Goal: Transaction & Acquisition: Purchase product/service

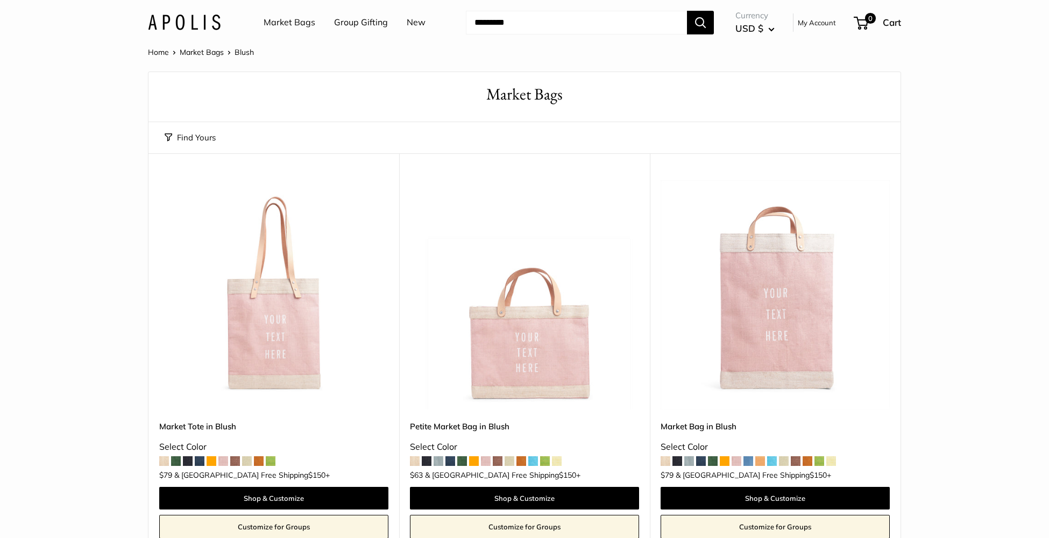
click at [191, 26] on img at bounding box center [184, 23] width 73 height 16
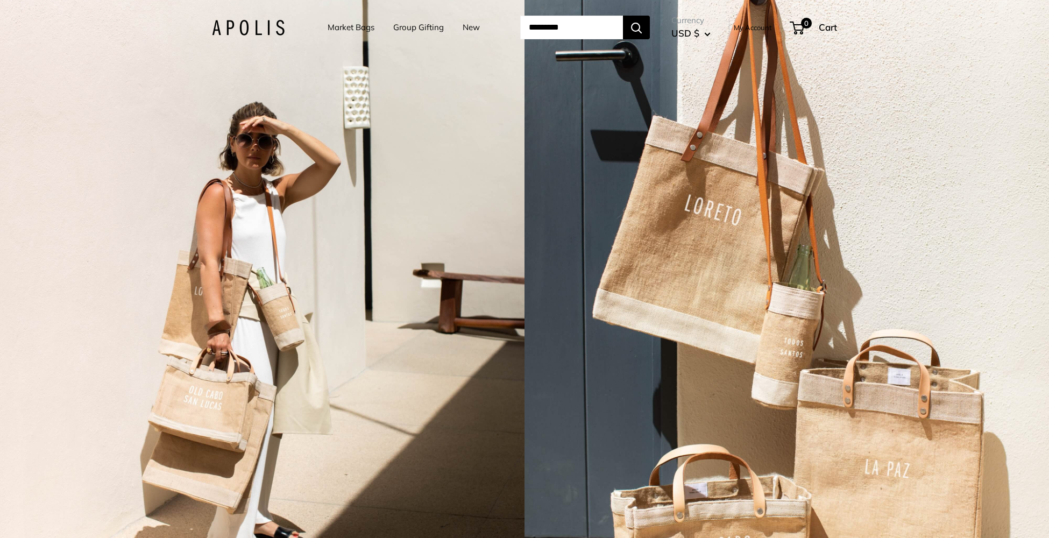
click at [563, 245] on div "2 / 7" at bounding box center [787, 269] width 525 height 538
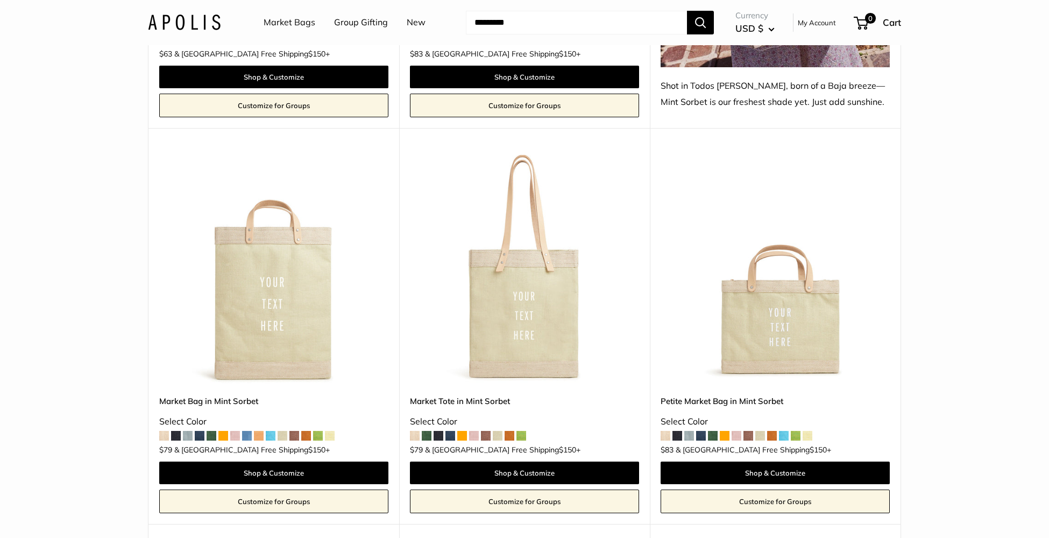
scroll to position [5658, 0]
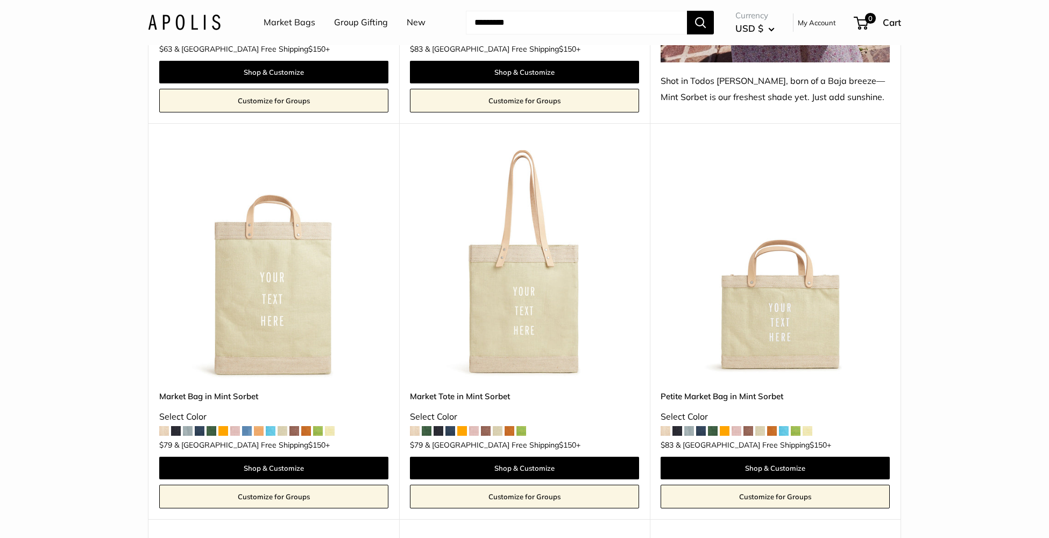
click at [0, 0] on img at bounding box center [0, 0] width 0 height 0
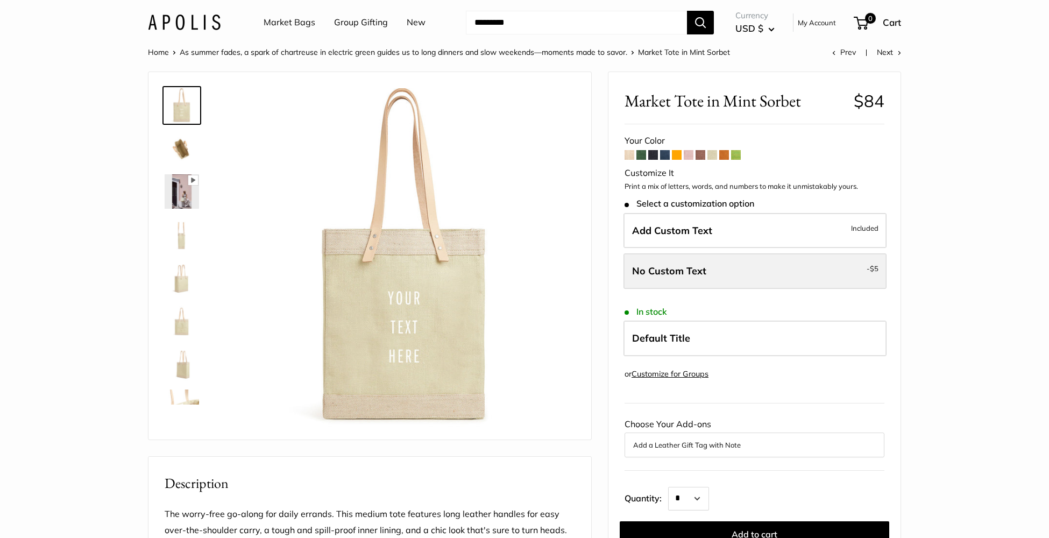
click at [677, 268] on span "No Custom Text" at bounding box center [669, 271] width 74 height 12
click at [670, 273] on span "No Custom Text" at bounding box center [669, 271] width 74 height 12
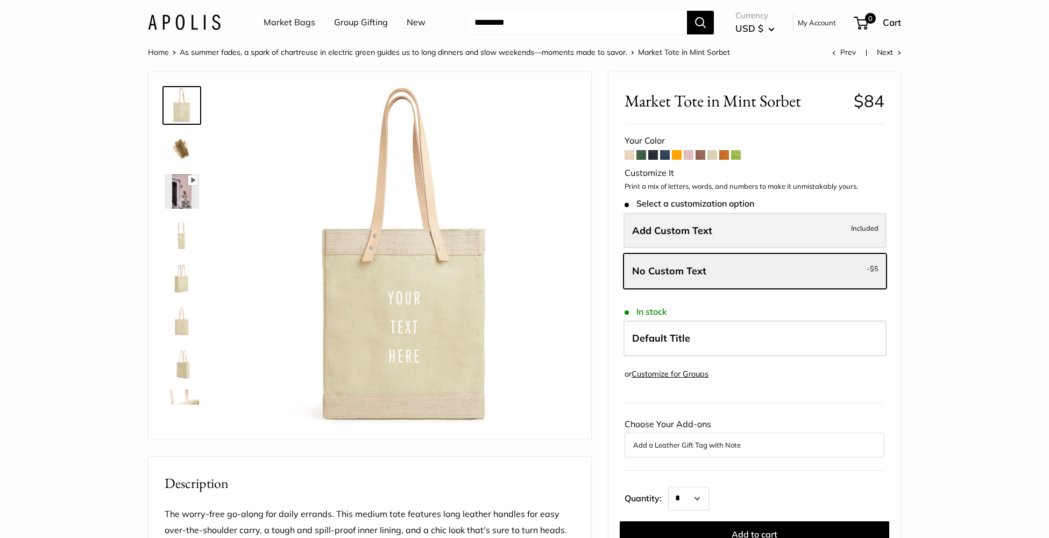
click at [684, 229] on span "Add Custom Text" at bounding box center [672, 230] width 80 height 12
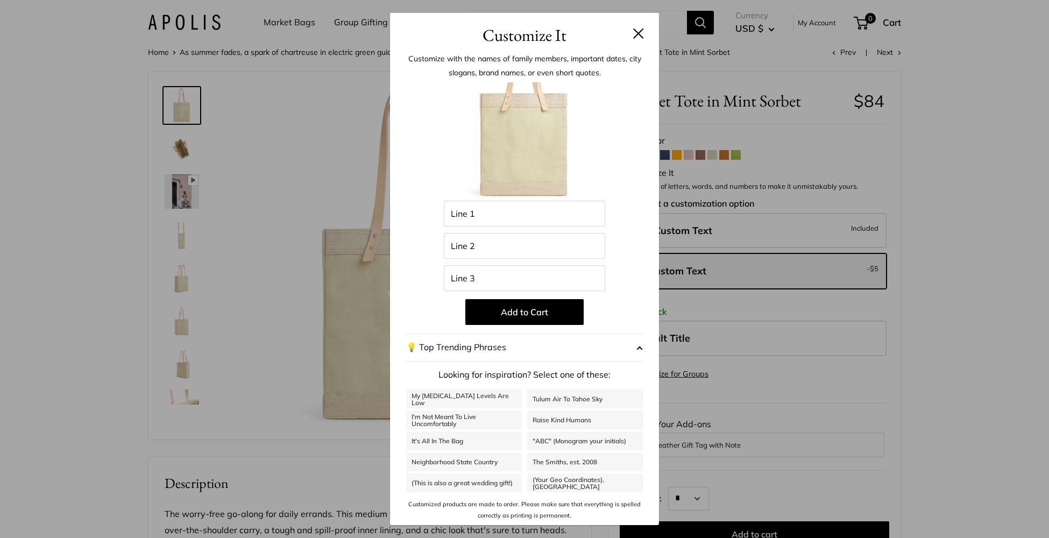
click at [636, 34] on button at bounding box center [638, 33] width 11 height 11
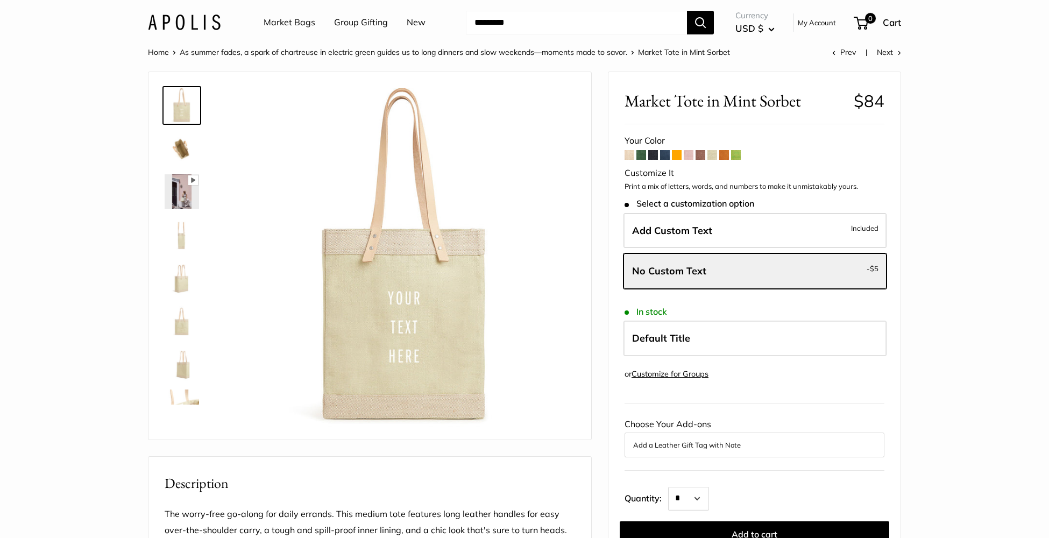
click at [735, 152] on span at bounding box center [736, 155] width 10 height 10
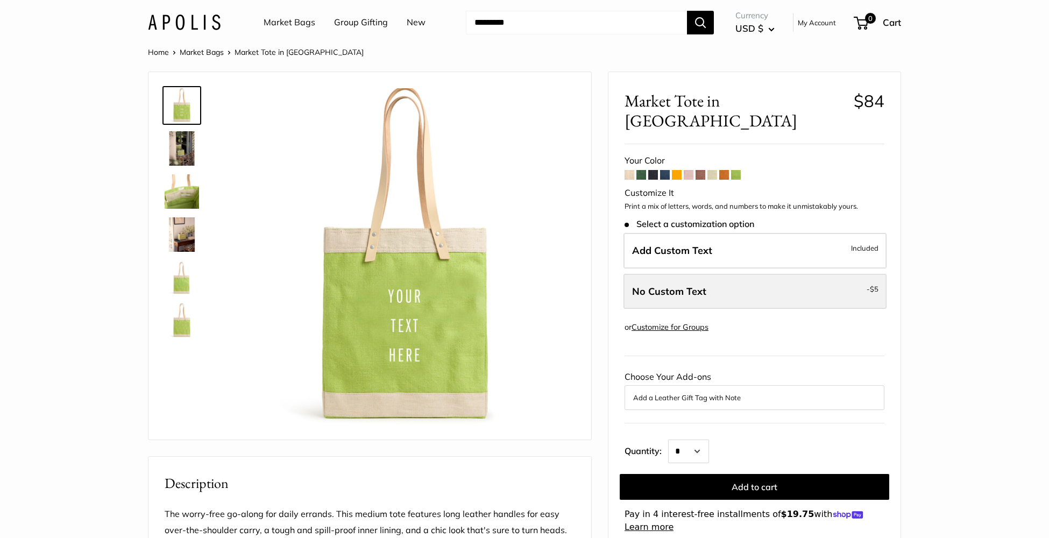
click at [693, 278] on label "No Custom Text - $5" at bounding box center [755, 292] width 263 height 36
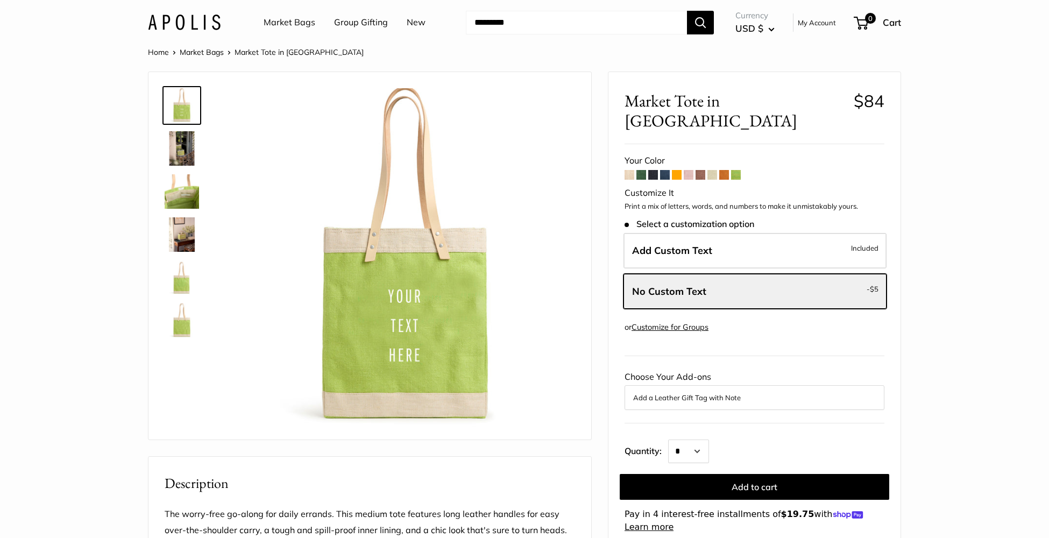
click at [723, 170] on span at bounding box center [724, 175] width 10 height 10
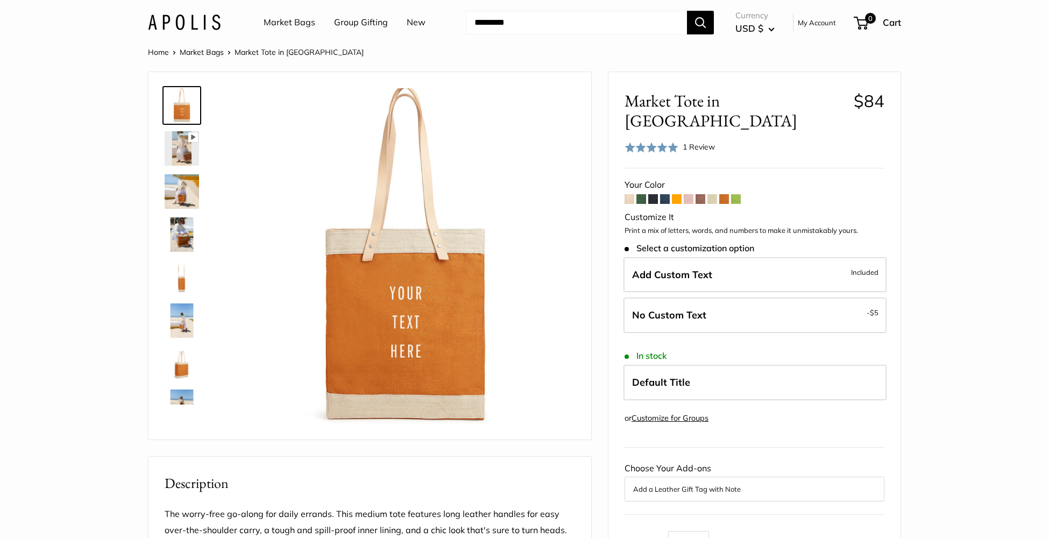
click at [683, 273] on div "Add Custom Text Included No Custom Text - $5" at bounding box center [754, 297] width 264 height 81
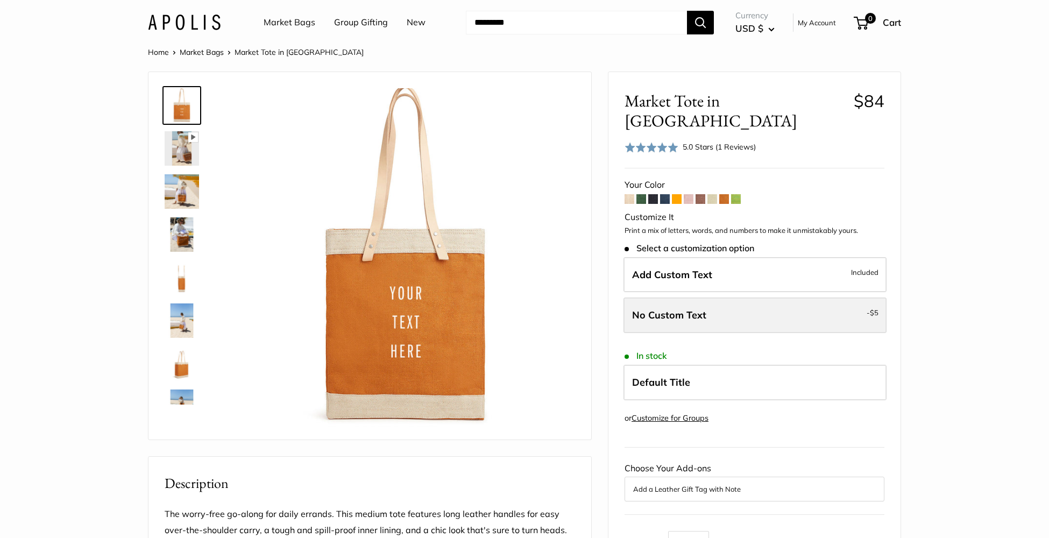
click at [681, 309] on span "No Custom Text" at bounding box center [669, 315] width 74 height 12
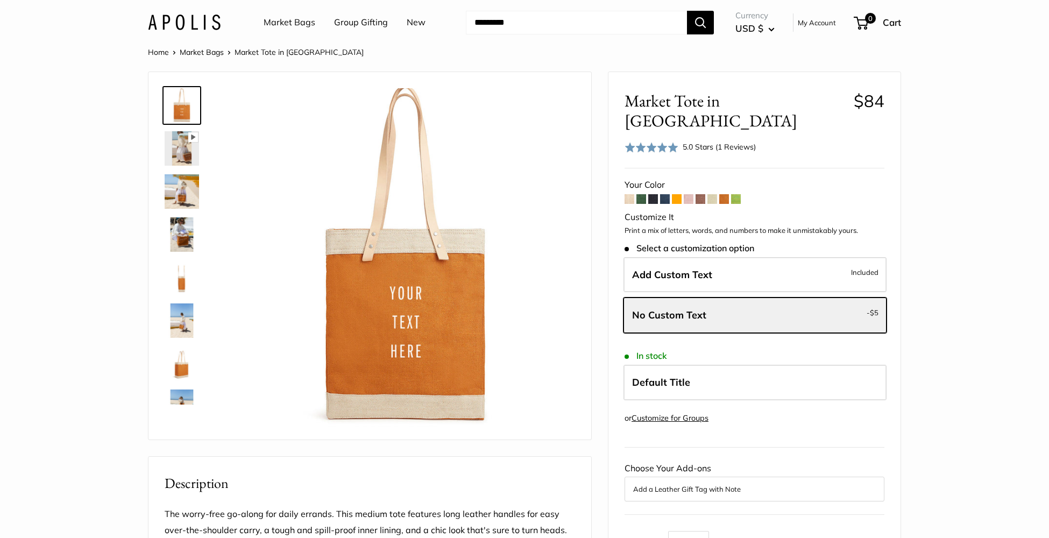
click at [685, 194] on span at bounding box center [689, 199] width 10 height 10
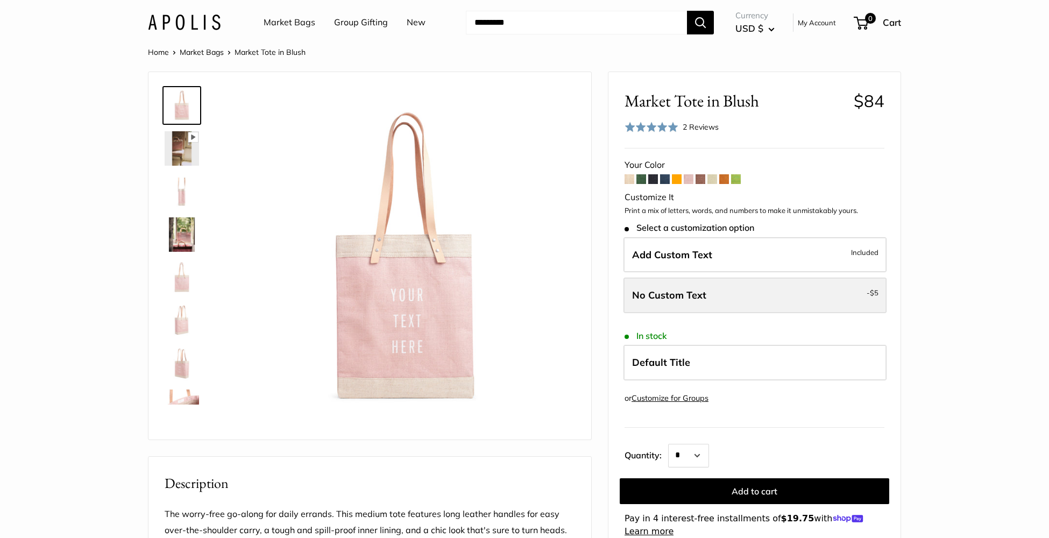
click at [683, 295] on span "No Custom Text" at bounding box center [669, 295] width 74 height 12
click at [281, 19] on link "Market Bags" at bounding box center [290, 23] width 52 height 16
